Goal: Task Accomplishment & Management: Complete application form

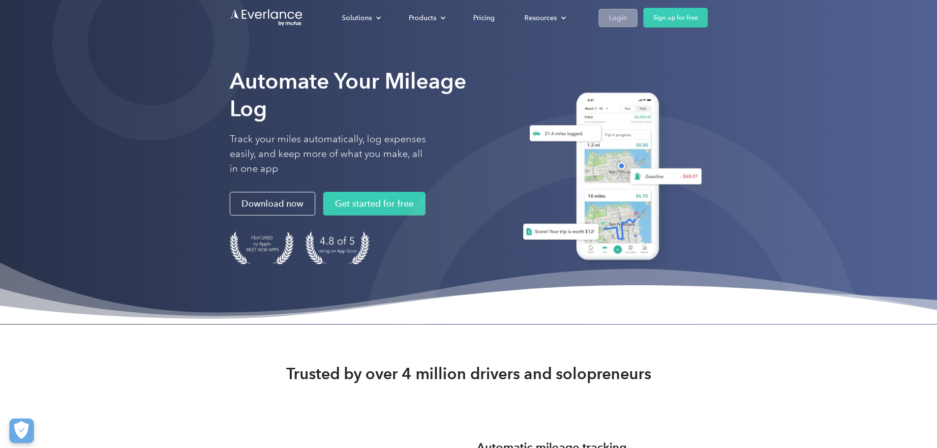
click at [627, 16] on div "Login" at bounding box center [618, 18] width 18 height 12
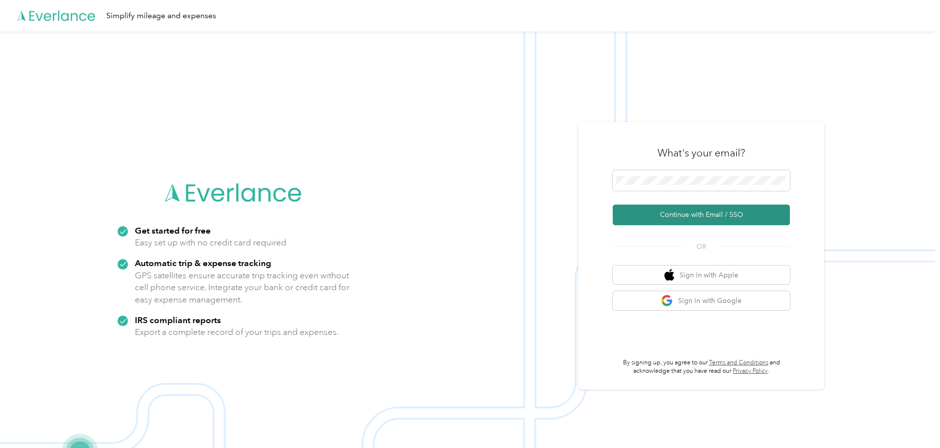
click at [707, 218] on button "Continue with Email / SSO" at bounding box center [701, 215] width 177 height 21
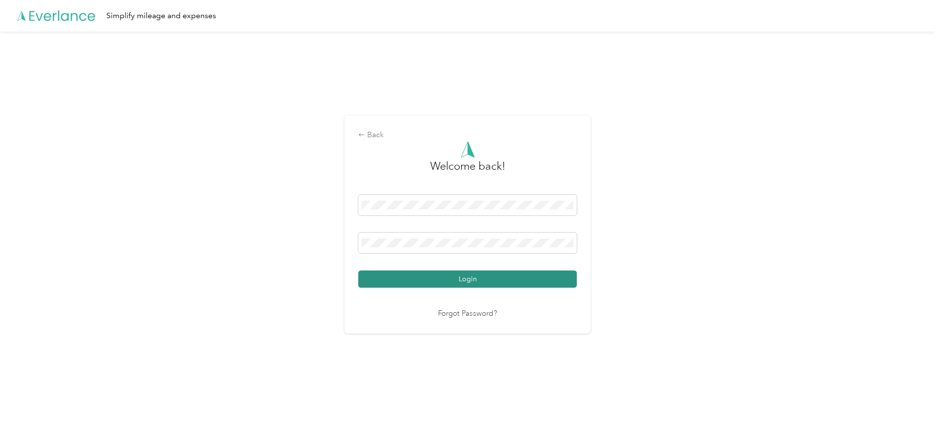
click at [475, 286] on button "Login" at bounding box center [467, 279] width 218 height 17
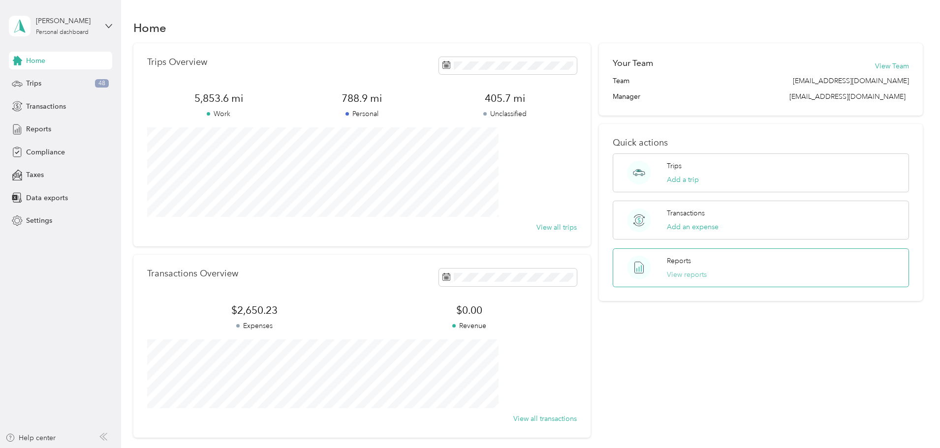
click at [667, 276] on button "View reports" at bounding box center [687, 275] width 40 height 10
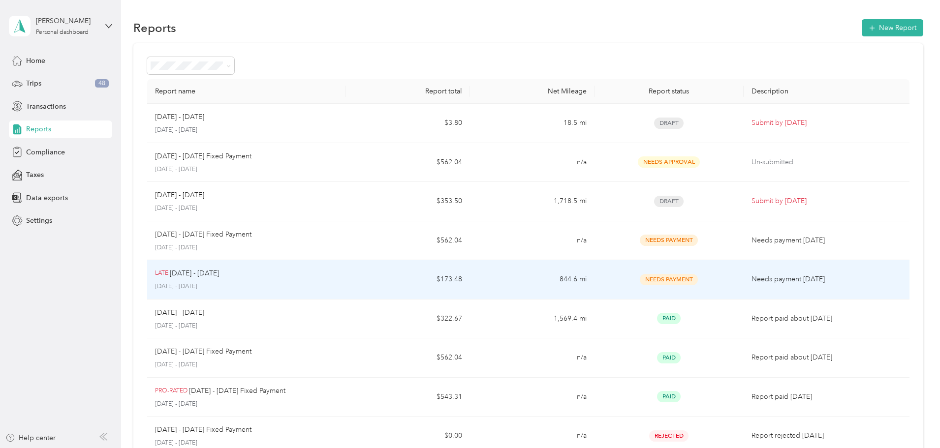
click at [219, 273] on p "Jul 1 - 31, 2025" at bounding box center [194, 273] width 49 height 11
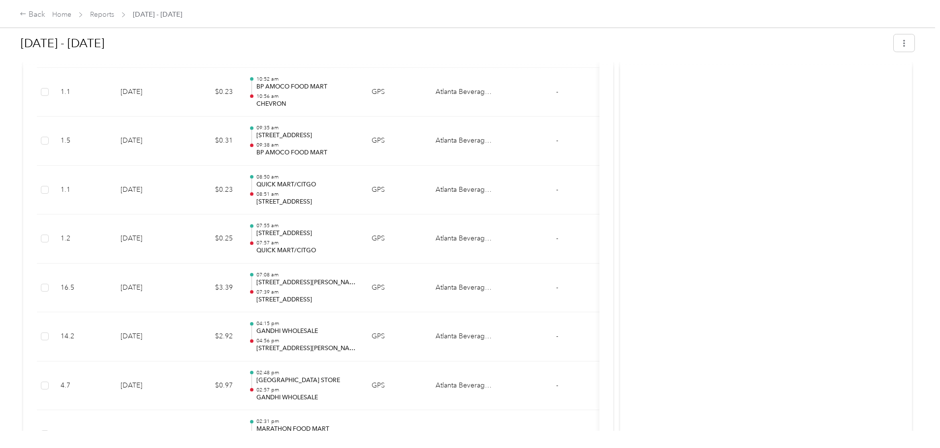
scroll to position [3805, 0]
click at [894, 35] on button "button" at bounding box center [904, 42] width 21 height 17
click at [894, 36] on button "button" at bounding box center [904, 42] width 21 height 17
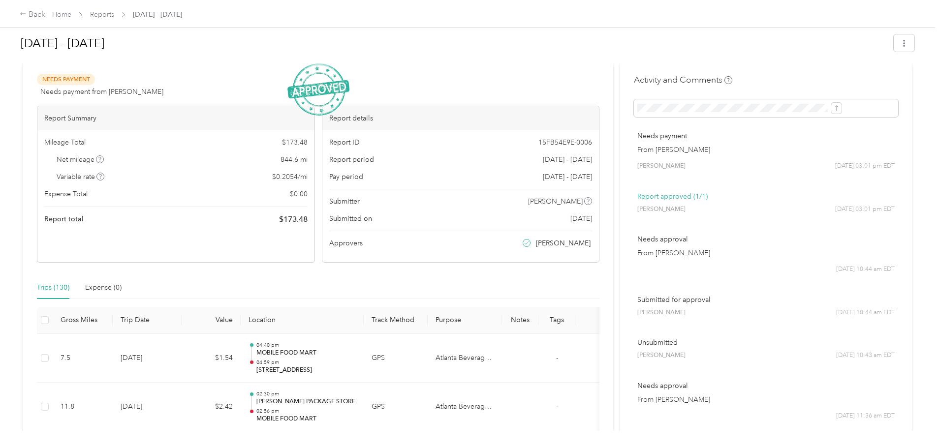
scroll to position [0, 0]
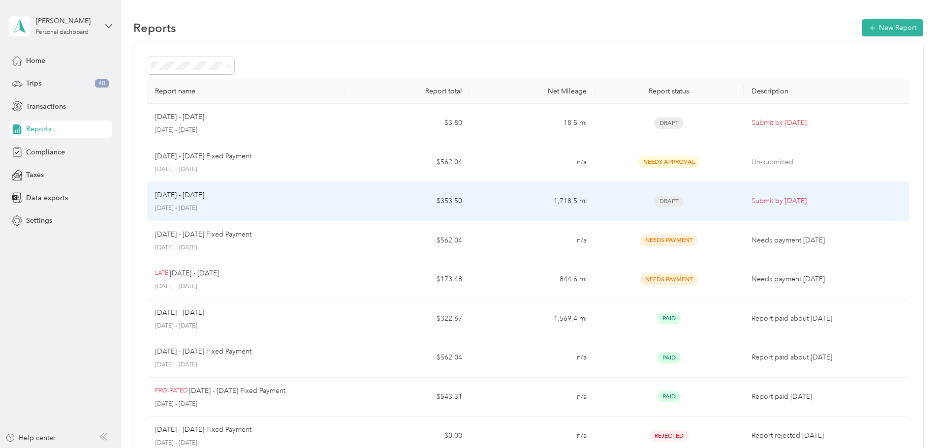
click at [654, 198] on span "Draft" at bounding box center [669, 201] width 30 height 11
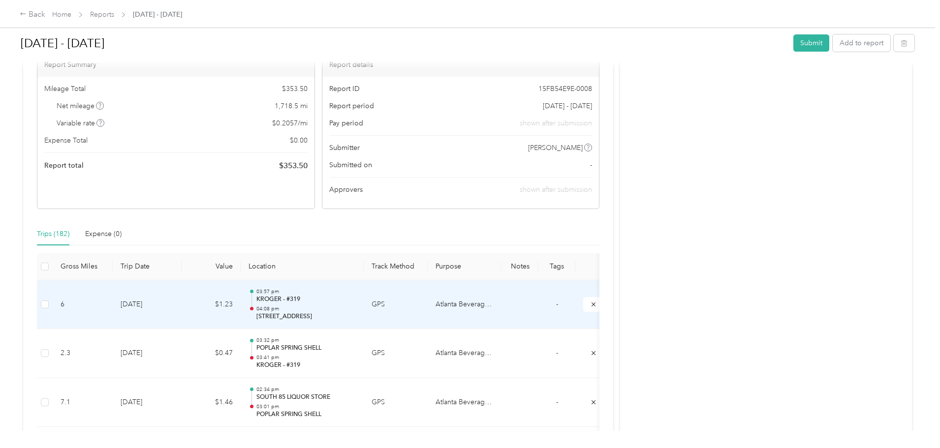
scroll to position [77, 0]
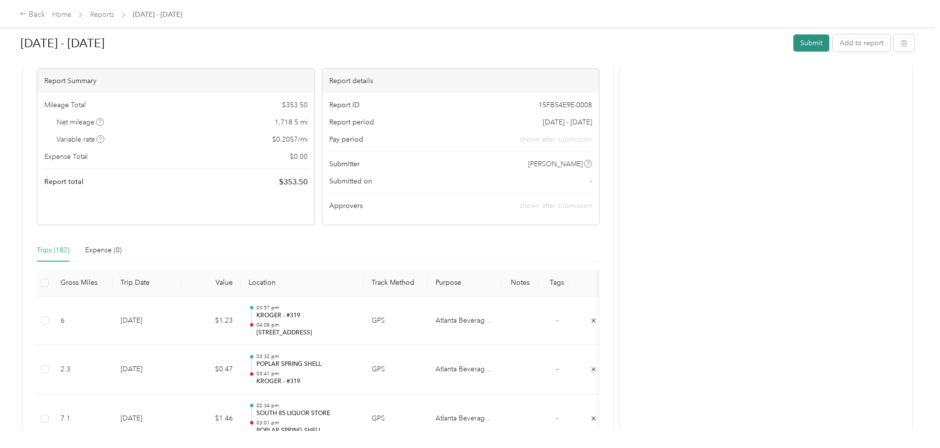
click at [793, 42] on button "Submit" at bounding box center [811, 42] width 36 height 17
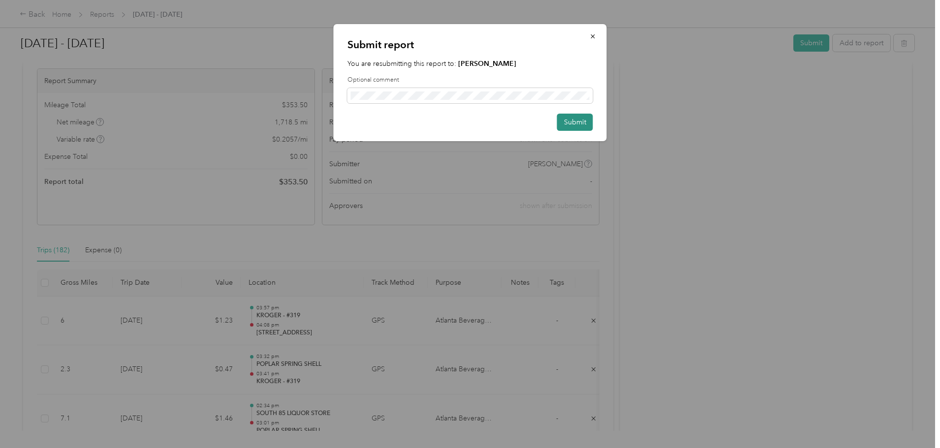
click at [578, 124] on button "Submit" at bounding box center [575, 122] width 36 height 17
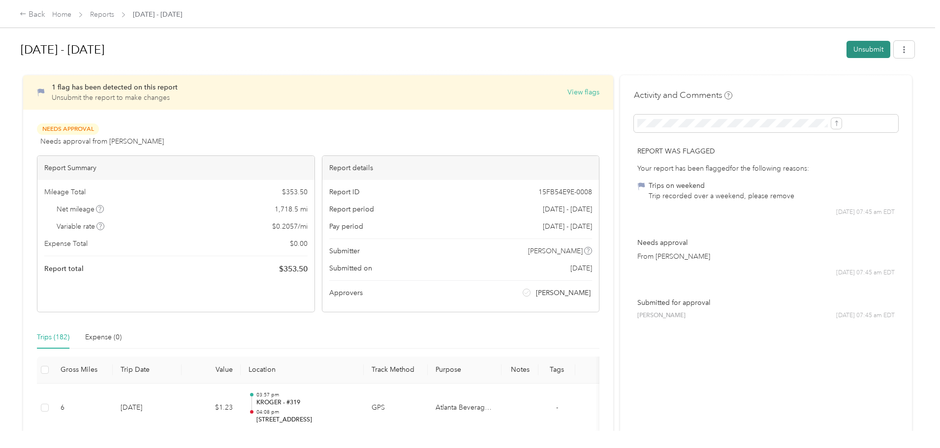
click at [846, 47] on button "Unsubmit" at bounding box center [868, 49] width 44 height 17
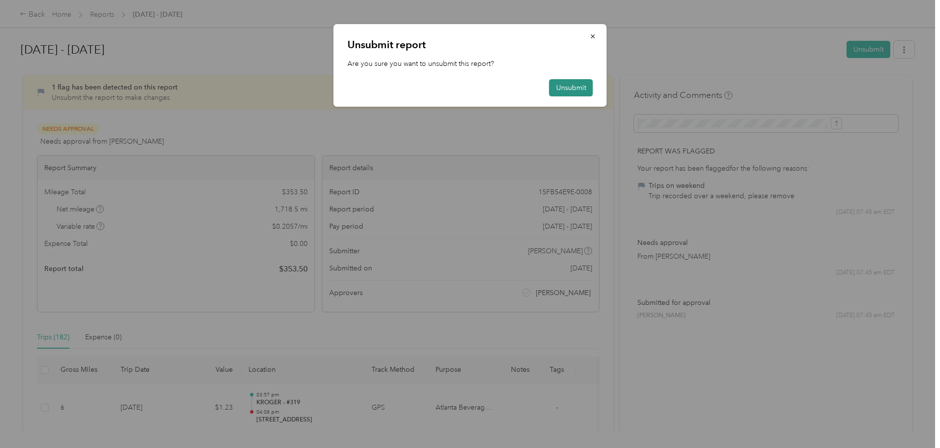
click at [574, 88] on button "Unsubmit" at bounding box center [571, 87] width 44 height 17
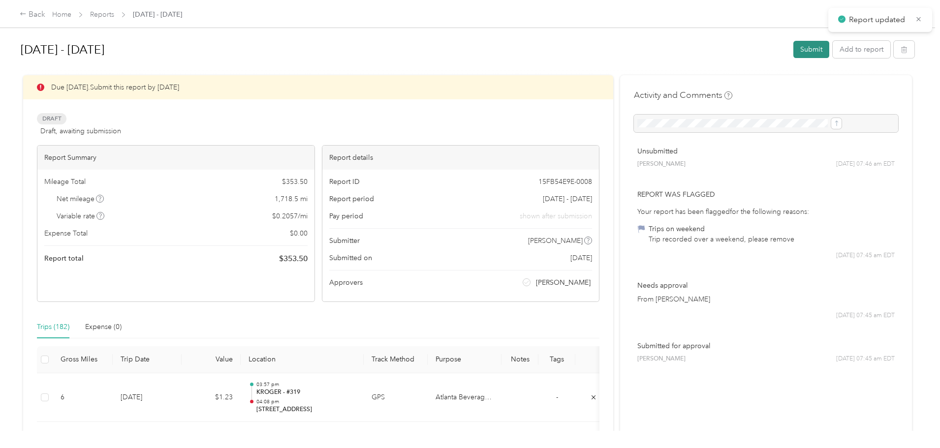
click at [793, 49] on button "Submit" at bounding box center [811, 49] width 36 height 17
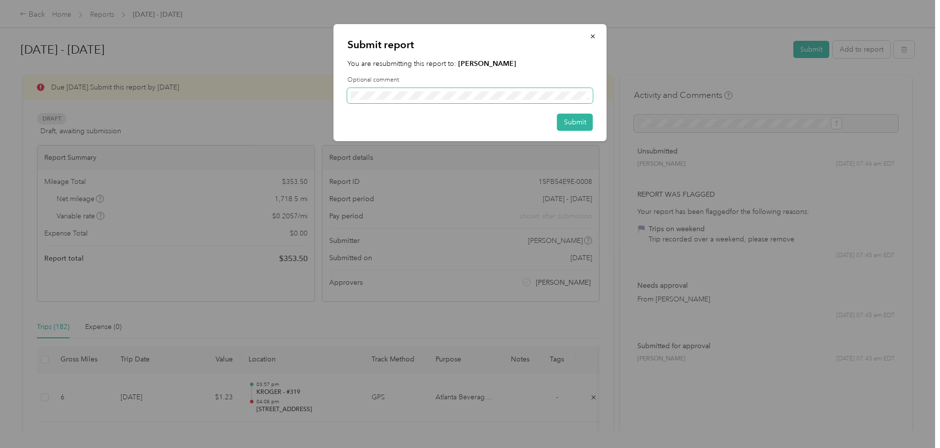
scroll to position [0, 52]
click at [584, 123] on button "Submit" at bounding box center [575, 122] width 36 height 17
